Goal: Task Accomplishment & Management: Use online tool/utility

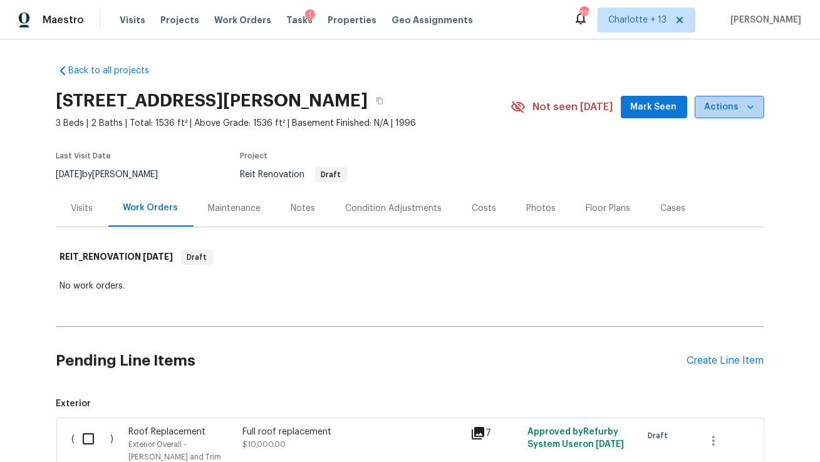
click at [753, 110] on icon "button" at bounding box center [751, 107] width 13 height 13
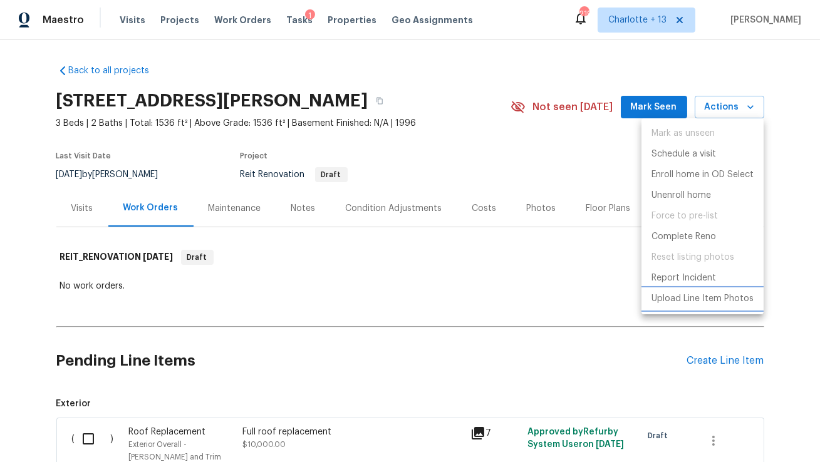
click at [679, 297] on p "Upload Line Item Photos" at bounding box center [703, 299] width 102 height 13
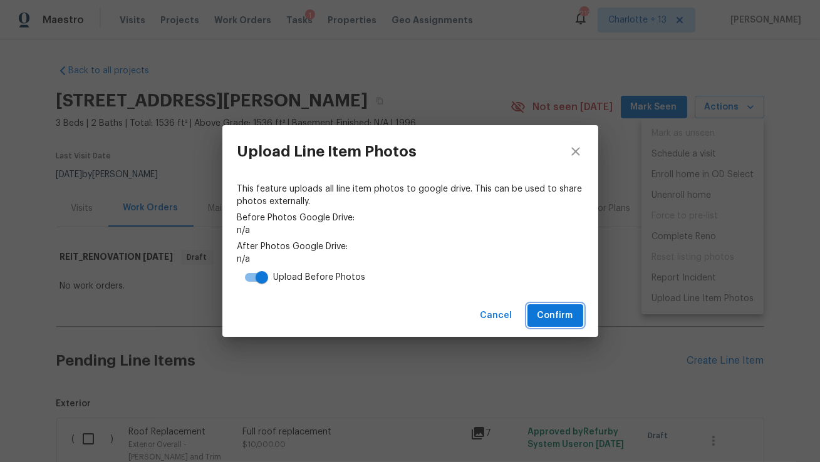
click at [541, 321] on span "Confirm" at bounding box center [556, 316] width 36 height 16
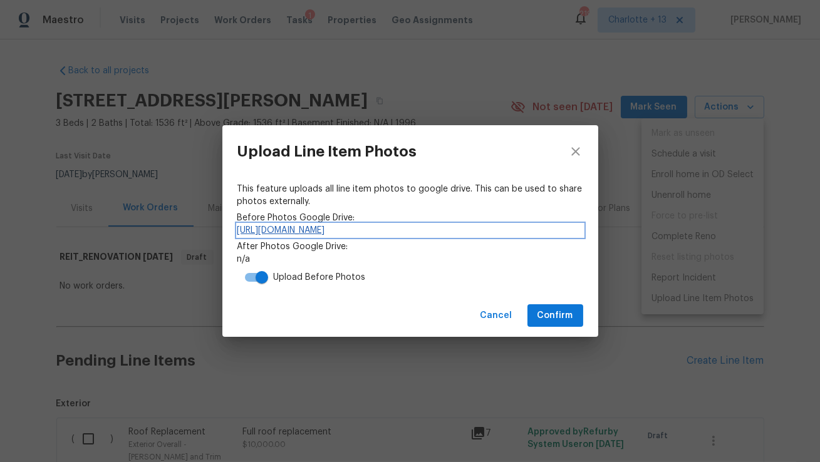
click at [512, 229] on link "[URL][DOMAIN_NAME]" at bounding box center [411, 230] width 346 height 13
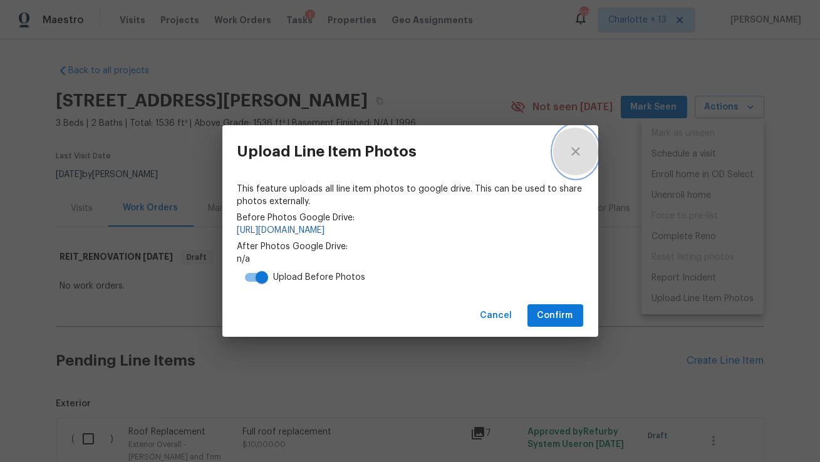
click at [573, 149] on icon "close" at bounding box center [575, 151] width 15 height 15
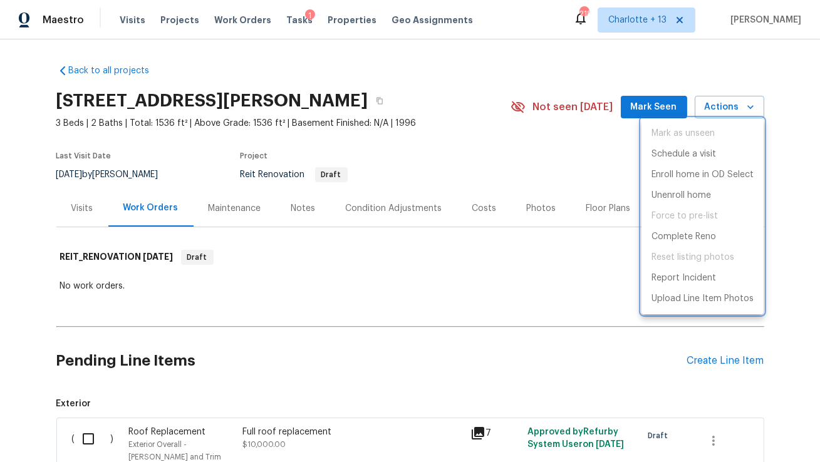
click at [310, 305] on div at bounding box center [410, 231] width 820 height 462
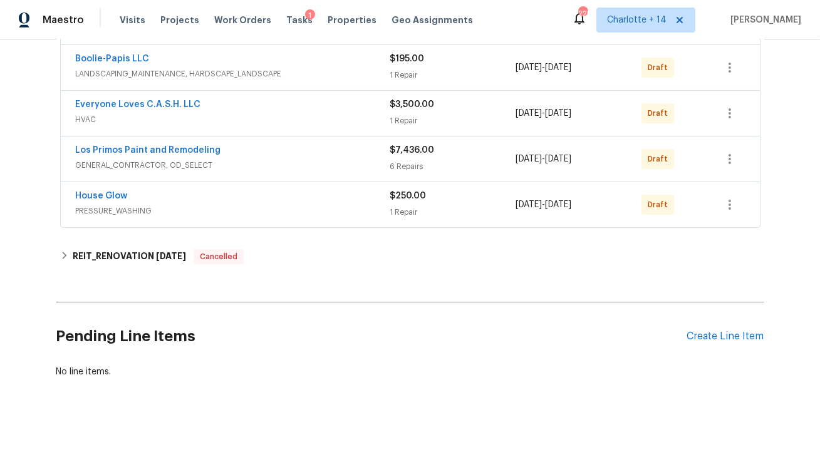
scroll to position [278, 0]
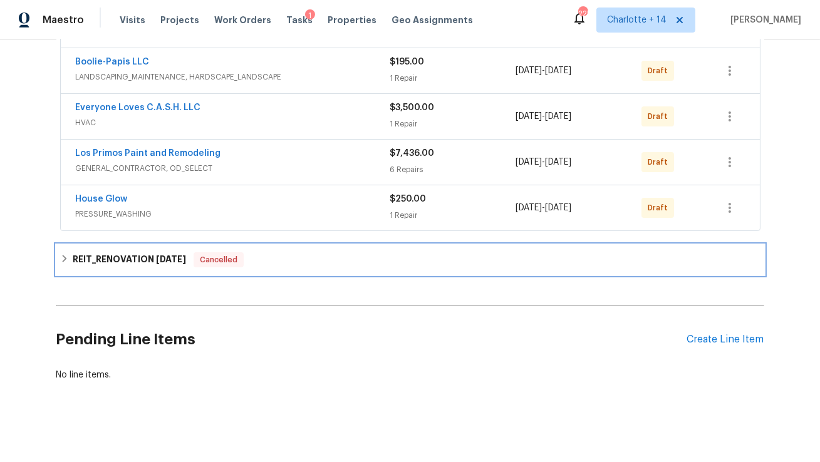
click at [150, 259] on h6 "REIT_RENOVATION [DATE]" at bounding box center [129, 260] width 113 height 15
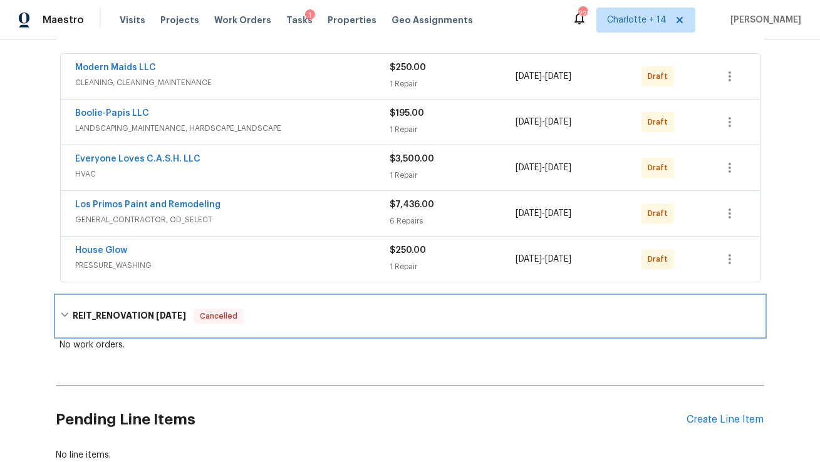
scroll to position [222, 0]
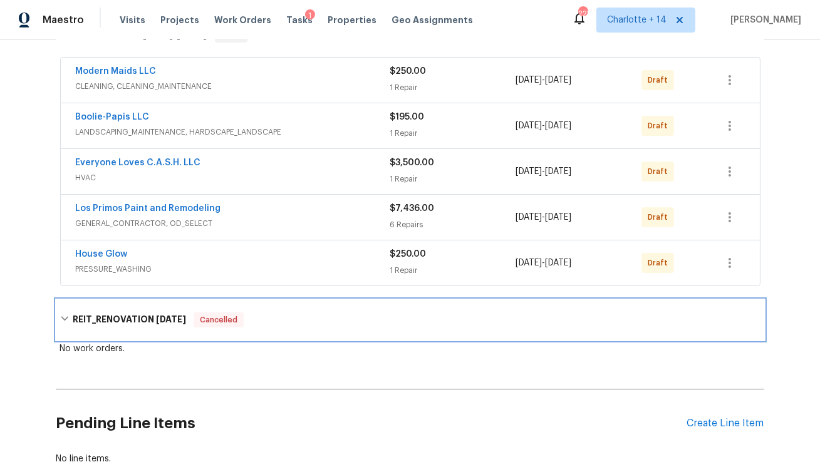
click at [139, 313] on h6 "REIT_RENOVATION 8/28/25" at bounding box center [129, 320] width 113 height 15
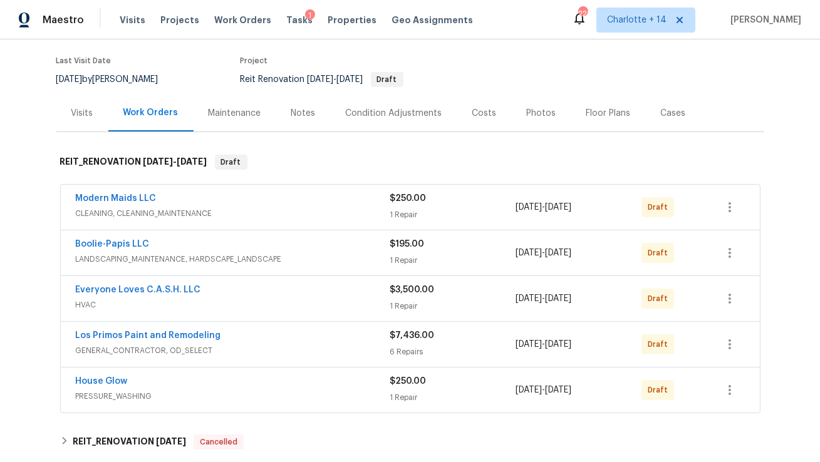
scroll to position [53, 0]
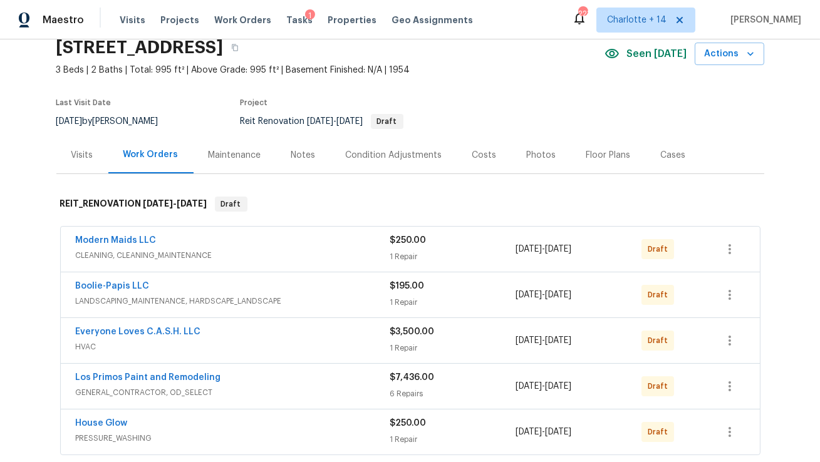
click at [477, 154] on div "Costs" at bounding box center [485, 155] width 24 height 13
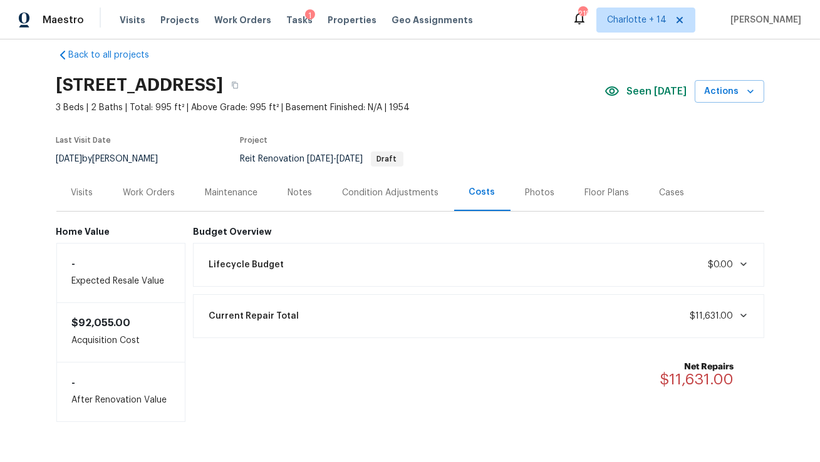
scroll to position [11, 0]
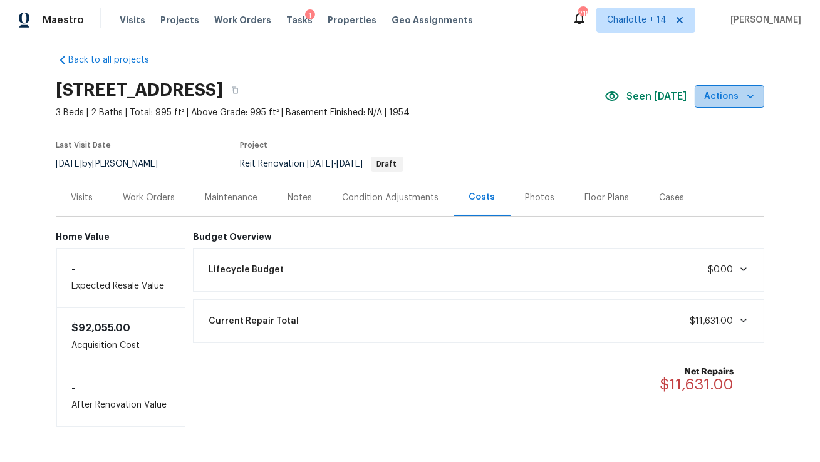
click at [746, 94] on icon "button" at bounding box center [751, 96] width 13 height 13
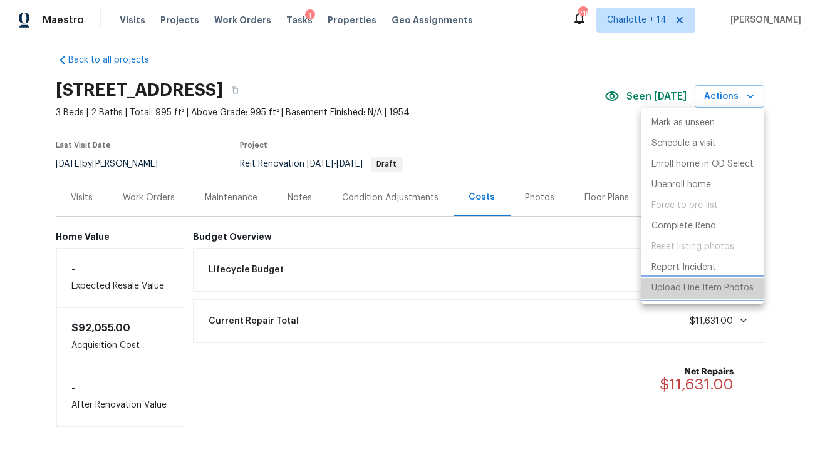
click at [667, 288] on p "Upload Line Item Photos" at bounding box center [703, 288] width 102 height 13
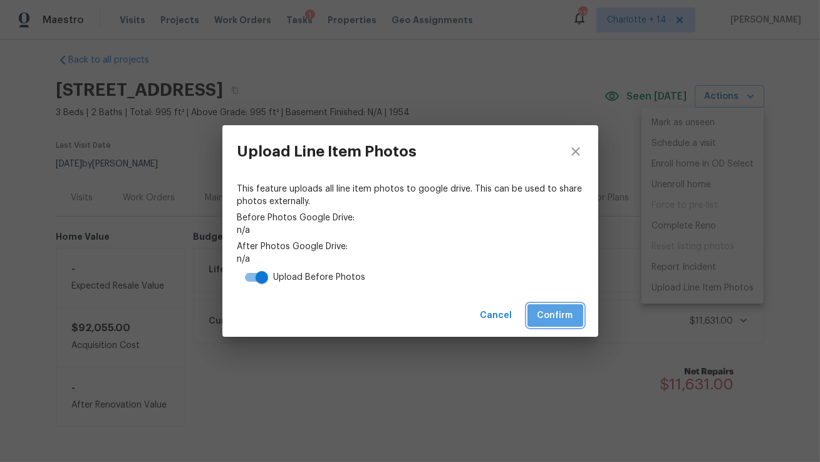
click at [550, 321] on span "Confirm" at bounding box center [556, 316] width 36 height 16
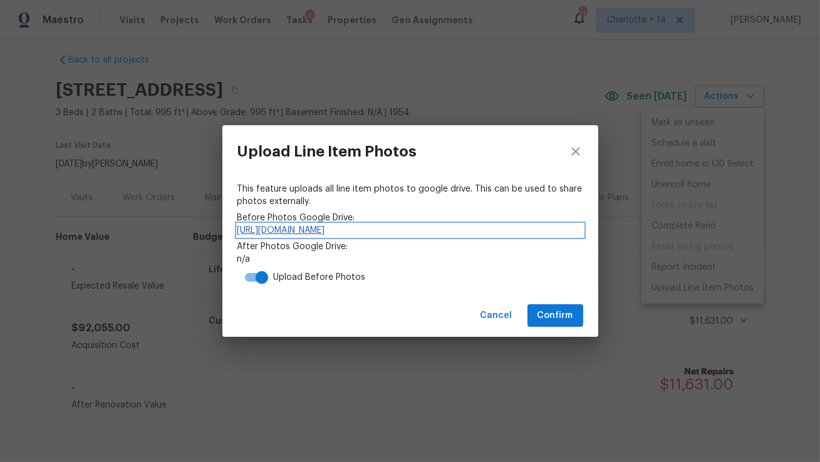
click at [337, 231] on link "https://drive.google.com/drive/folders/1NQ90M_NoXh9r5yxGoIe3hMzlGDoV1mcL" at bounding box center [411, 230] width 346 height 13
